Goal: Information Seeking & Learning: Understand process/instructions

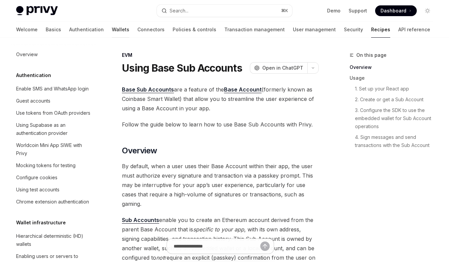
click at [112, 28] on link "Wallets" at bounding box center [120, 30] width 17 height 16
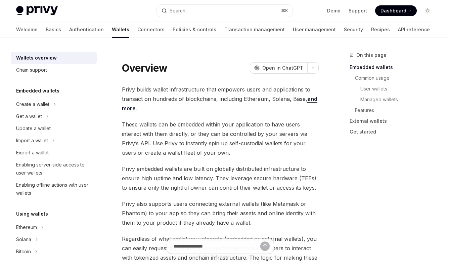
click at [48, 89] on h5 "Embedded wallets" at bounding box center [37, 91] width 43 height 8
click at [51, 101] on div "Create a wallet" at bounding box center [54, 104] width 86 height 12
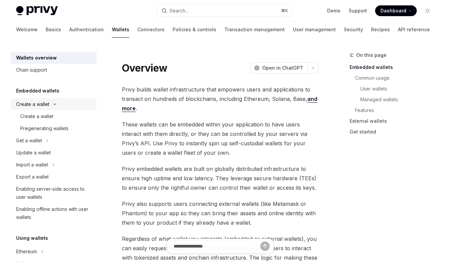
type textarea "*"
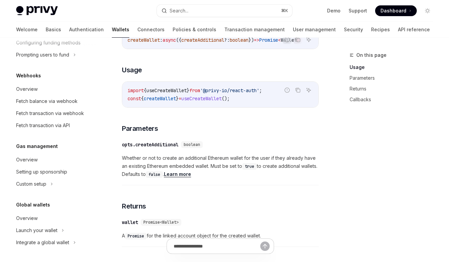
scroll to position [300, 0]
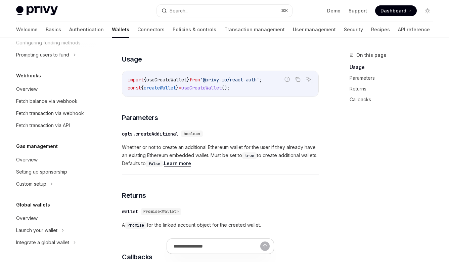
click at [330, 198] on div "On this page Usage Parameters Returns Callbacks Create a wallet Create a wallet…" at bounding box center [225, 146] width 428 height 818
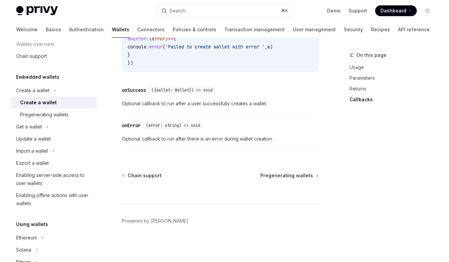
scroll to position [0, 0]
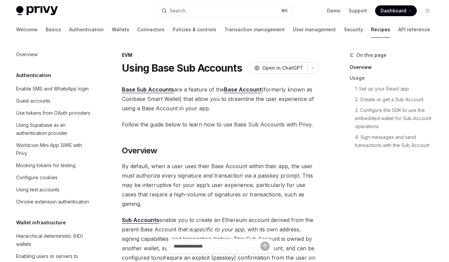
scroll to position [880, 0]
